Goal: Communication & Community: Answer question/provide support

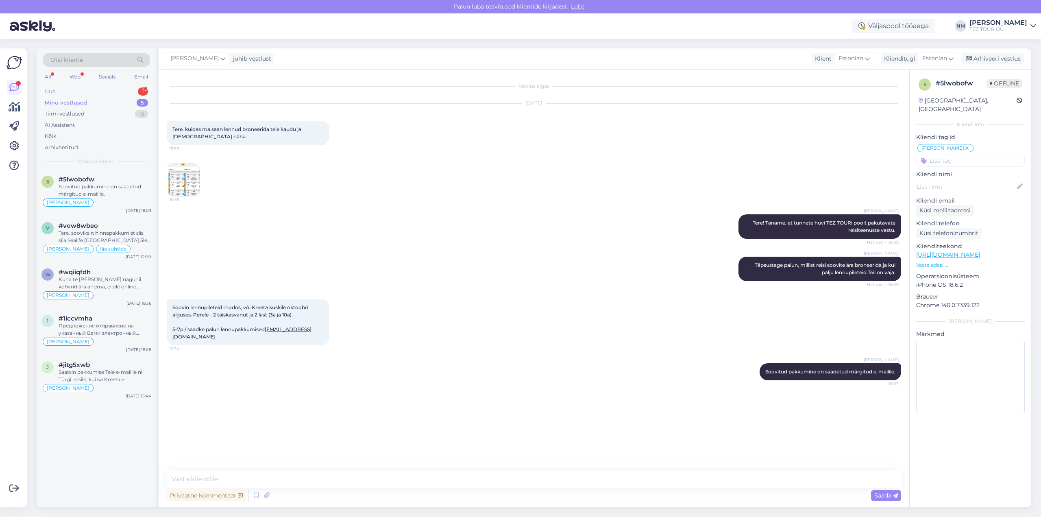
click at [142, 92] on div "1" at bounding box center [143, 91] width 10 height 8
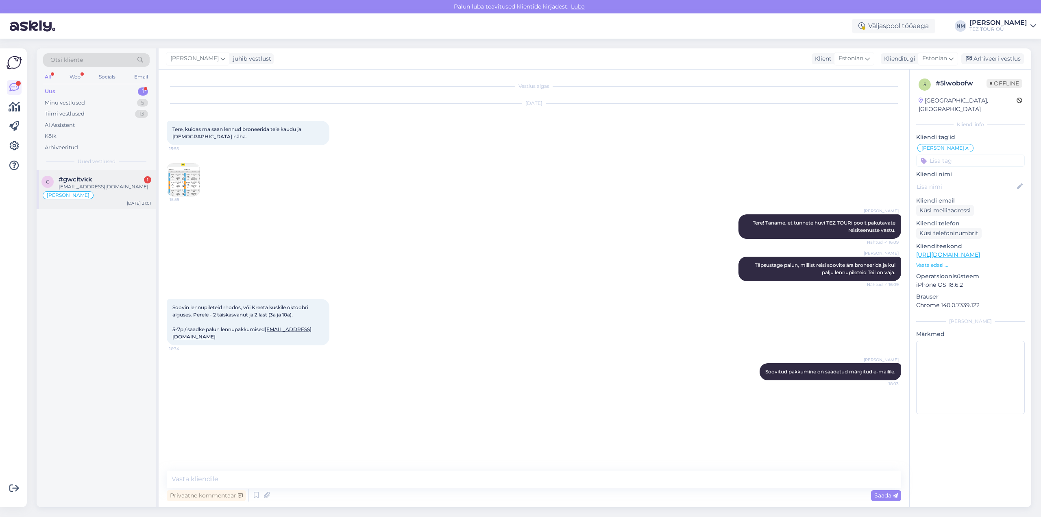
click at [110, 192] on div "[PERSON_NAME]" at bounding box center [96, 195] width 110 height 10
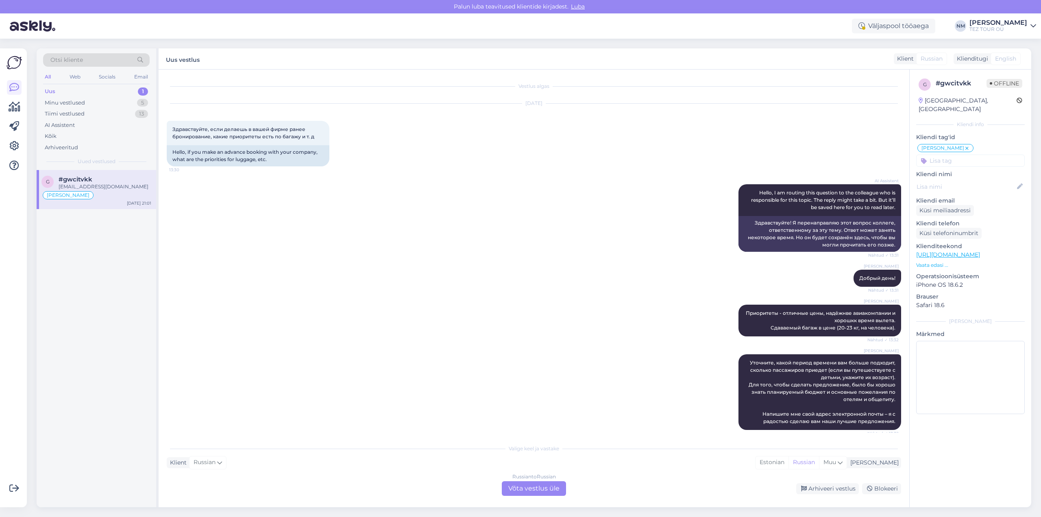
scroll to position [233, 0]
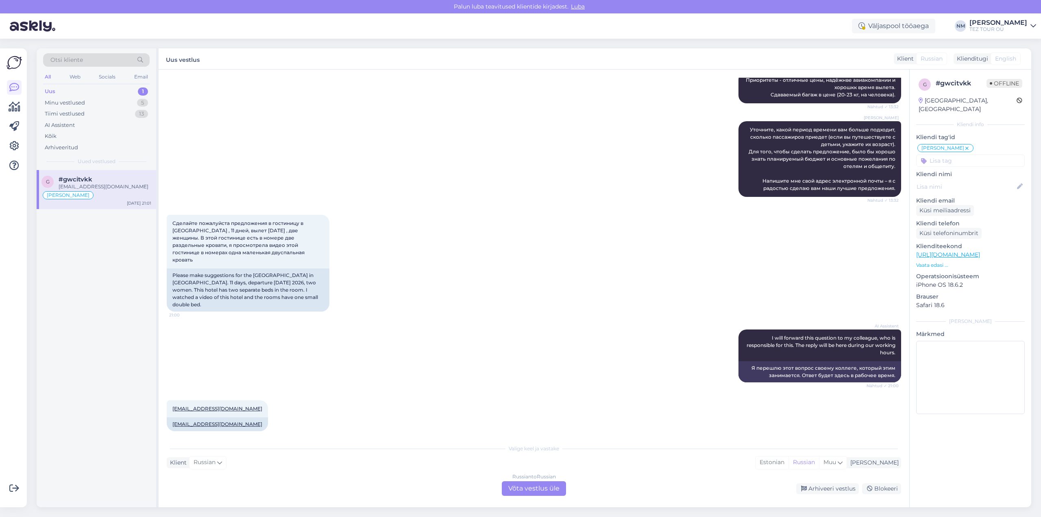
click at [552, 487] on div "Russian to Russian Võta vestlus üle" at bounding box center [534, 488] width 64 height 15
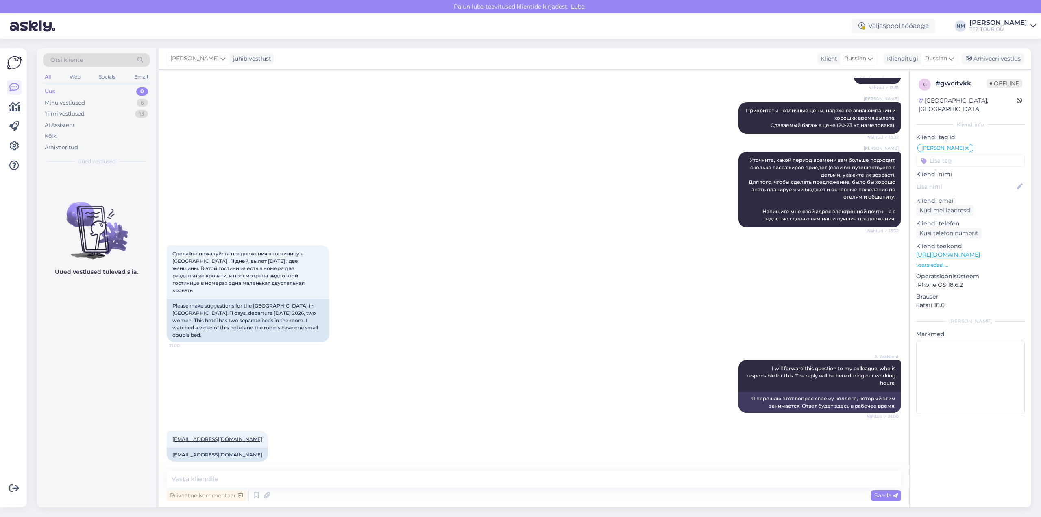
click at [959, 170] on p "Kliendi nimi" at bounding box center [970, 174] width 109 height 9
click at [957, 155] on input at bounding box center [970, 161] width 109 height 12
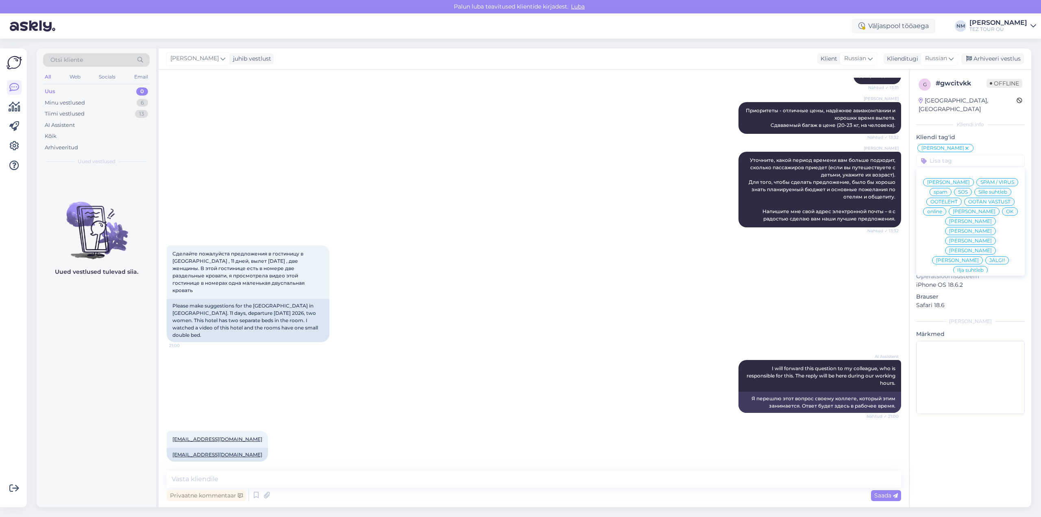
click at [992, 229] on span "[PERSON_NAME]" at bounding box center [970, 231] width 43 height 5
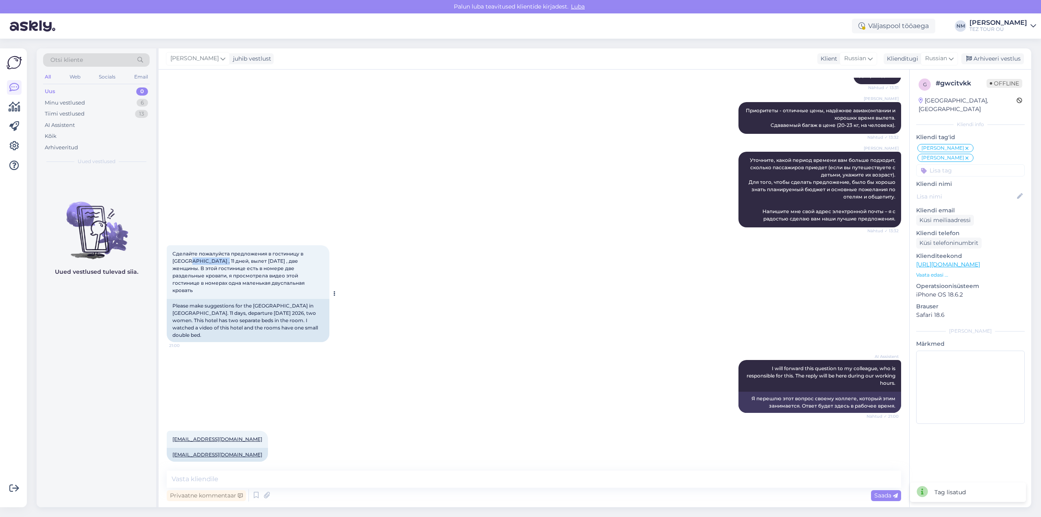
drag, startPoint x: 174, startPoint y: 260, endPoint x: 207, endPoint y: 262, distance: 33.1
click at [207, 262] on span "Сделайте пожалуйста предложения в гостиницу в [GEOGRAPHIC_DATA] , 11 дней, выле…" at bounding box center [238, 272] width 133 height 43
copy span "Sealife Kemer"
drag, startPoint x: 230, startPoint y: 449, endPoint x: 172, endPoint y: 450, distance: 57.8
click at [172, 450] on div "[EMAIL_ADDRESS][DOMAIN_NAME]" at bounding box center [217, 455] width 101 height 14
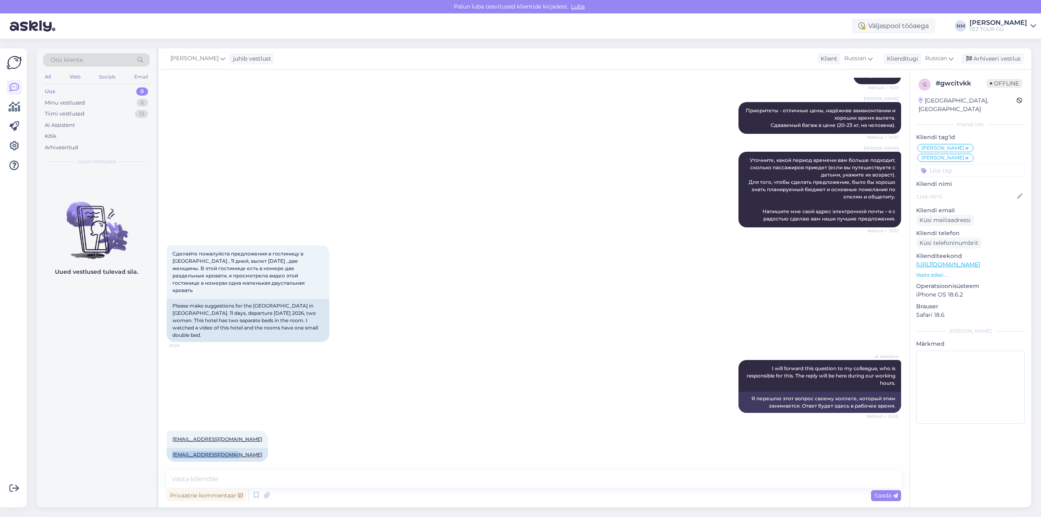
copy link "[EMAIL_ADDRESS][DOMAIN_NAME]"
click at [203, 482] on textarea at bounding box center [534, 479] width 735 height 17
type textarea "Добрый вечер! Благодарим Вас за обращение."
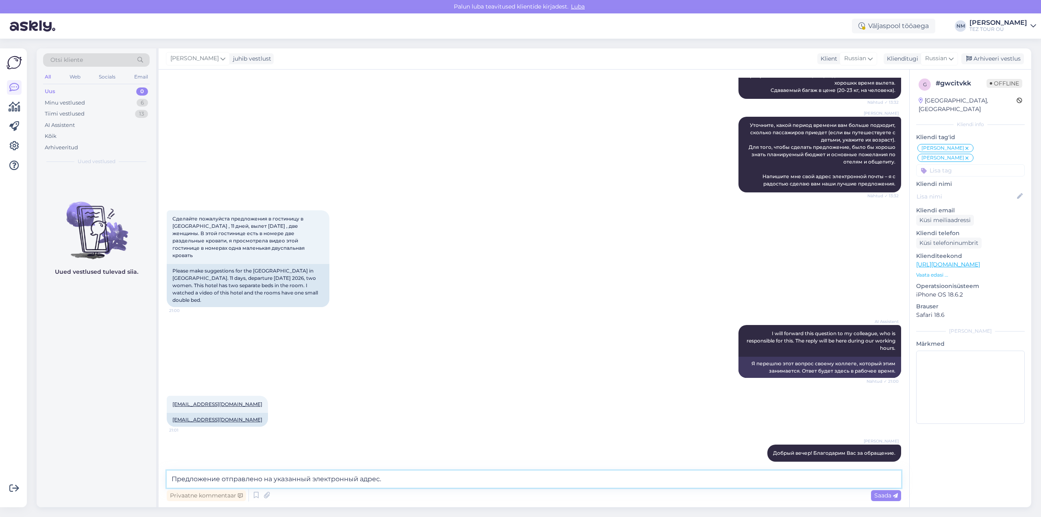
click at [313, 480] on textarea "Предложение отправлено на указанный электронный адрес." at bounding box center [534, 479] width 735 height 17
type textarea "Предложение отправлено на указанный Вами электронный адрес."
